Goal: Information Seeking & Learning: Learn about a topic

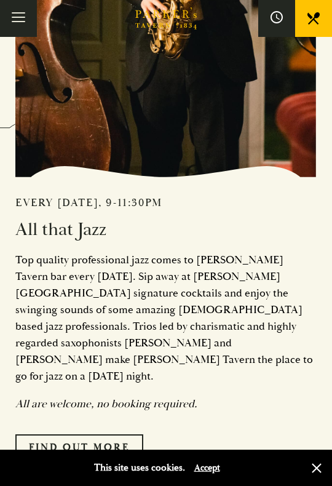
scroll to position [714, 0]
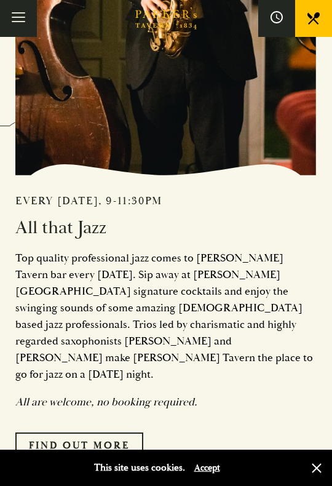
click at [138, 342] on p "Top quality professional jazz comes to [PERSON_NAME] Tavern bar every [DATE]. S…" at bounding box center [166, 316] width 302 height 133
click at [125, 325] on div "Every Friday, 9-11:30pm All that Jazz Top quality professional jazz comes to Pa…" at bounding box center [166, 321] width 302 height 273
click at [145, 336] on p "Top quality professional jazz comes to [PERSON_NAME] Tavern bar every [DATE]. S…" at bounding box center [166, 316] width 302 height 133
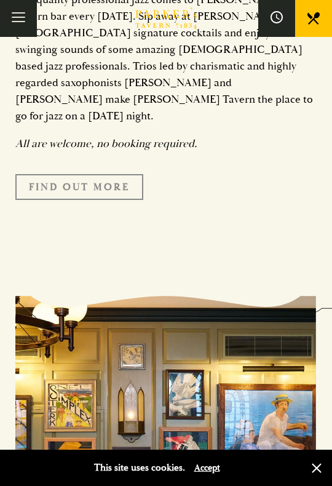
scroll to position [792, 0]
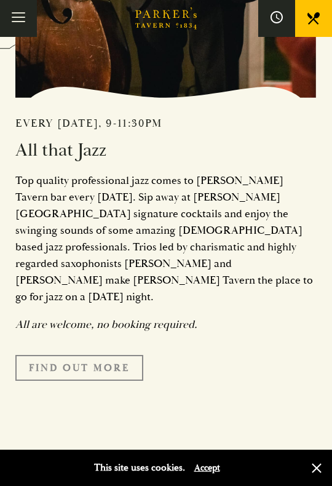
click at [64, 355] on link "Find Out More" at bounding box center [79, 368] width 128 height 26
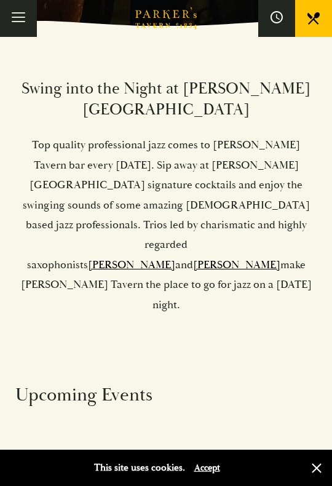
scroll to position [297, 0]
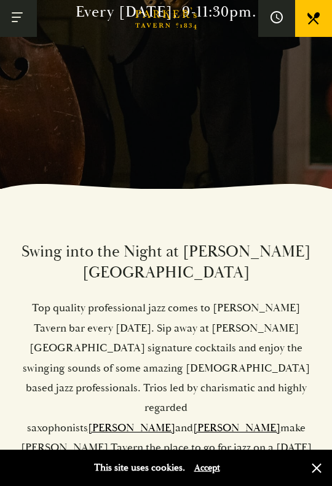
click at [30, 22] on button "Toggle navigation" at bounding box center [18, 18] width 37 height 37
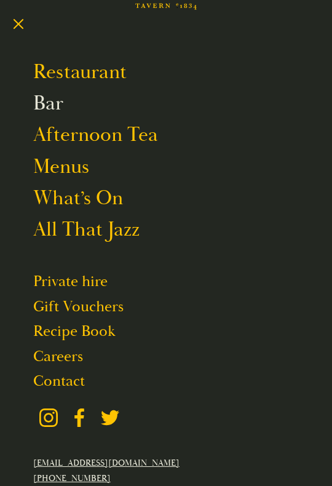
click at [49, 96] on link "Bar" at bounding box center [48, 103] width 30 height 25
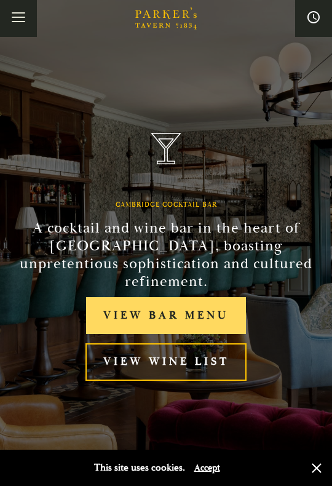
click at [181, 297] on link "View bar menu" at bounding box center [166, 316] width 160 height 38
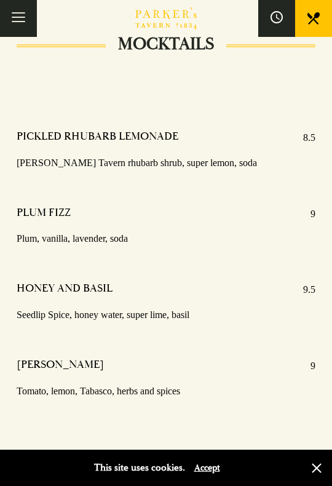
scroll to position [2364, 0]
